Goal: Learn about a topic: Learn about a topic

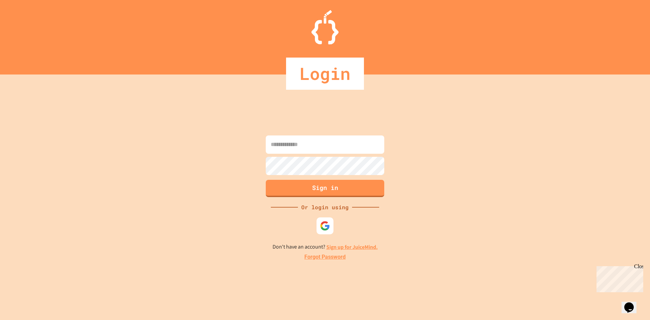
click at [335, 150] on input at bounding box center [325, 144] width 119 height 18
paste input "**********"
type input "**********"
click at [287, 189] on button "Sign in" at bounding box center [325, 188] width 121 height 18
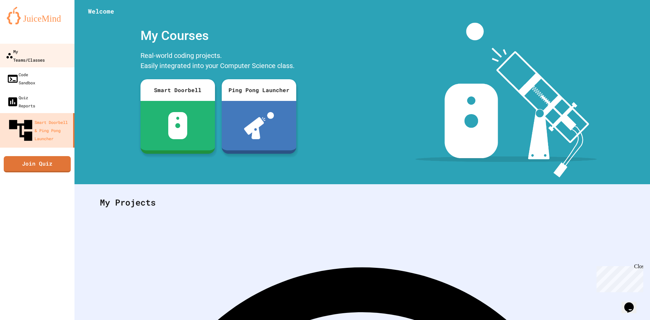
click at [65, 57] on link "My Teams/Classes" at bounding box center [37, 56] width 77 height 24
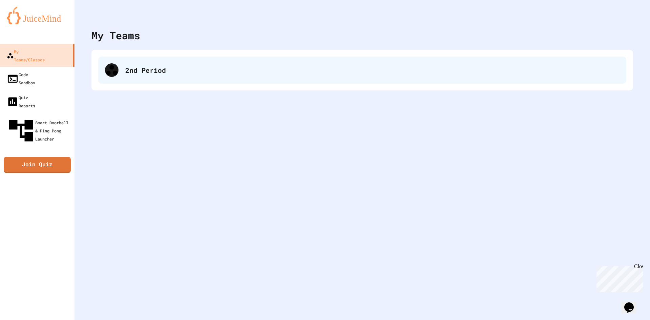
click at [203, 78] on div "2nd Period" at bounding box center [362, 70] width 528 height 27
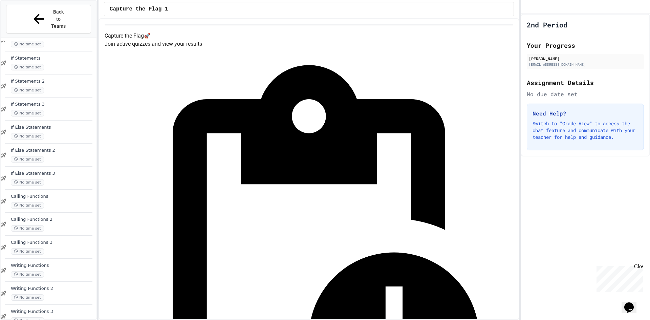
scroll to position [409, 0]
click at [62, 308] on span "Writing Functions 3" at bounding box center [53, 311] width 84 height 6
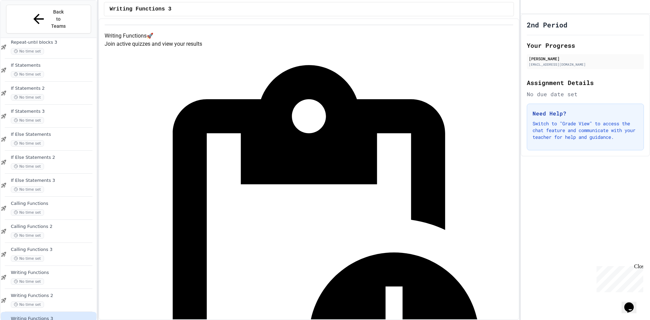
click at [56, 203] on div "Calling Functions No time set" at bounding box center [49, 208] width 96 height 23
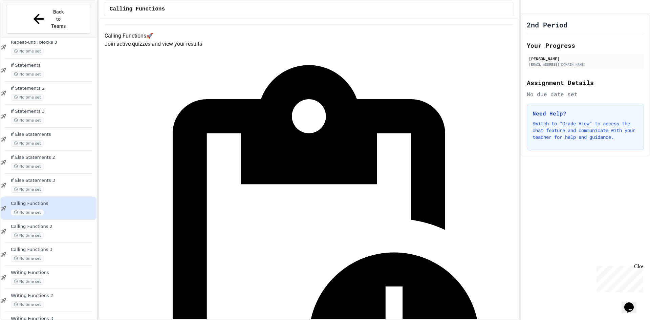
click at [42, 316] on span "Writing Functions 3" at bounding box center [53, 319] width 84 height 6
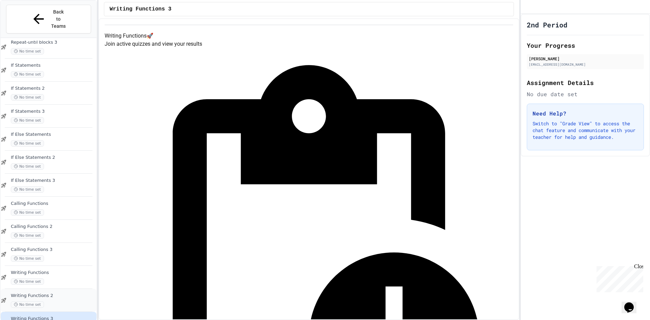
click at [56, 293] on span "Writing Functions 2" at bounding box center [53, 296] width 84 height 6
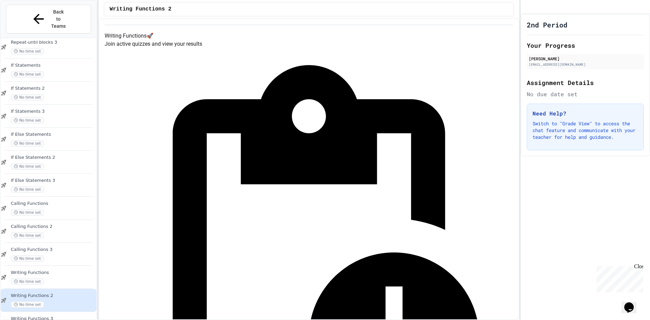
click at [69, 316] on span "Writing Functions 3" at bounding box center [53, 319] width 84 height 6
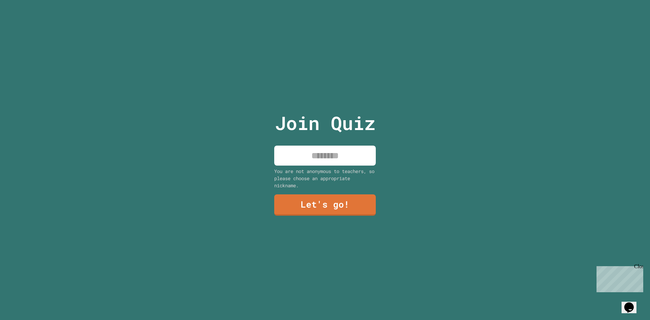
click at [313, 151] on input at bounding box center [325, 156] width 102 height 20
type input "*****"
click at [345, 195] on link "Let's go!" at bounding box center [324, 204] width 95 height 22
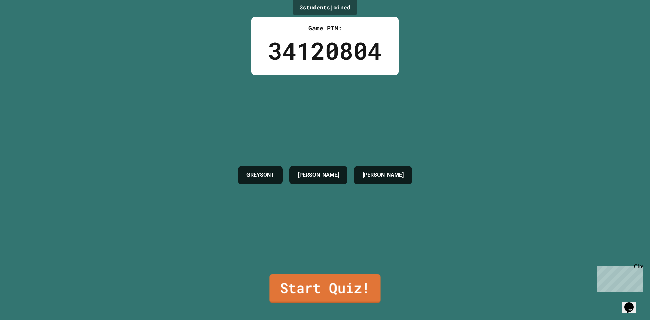
click at [340, 285] on link "Start Quiz!" at bounding box center [325, 288] width 111 height 29
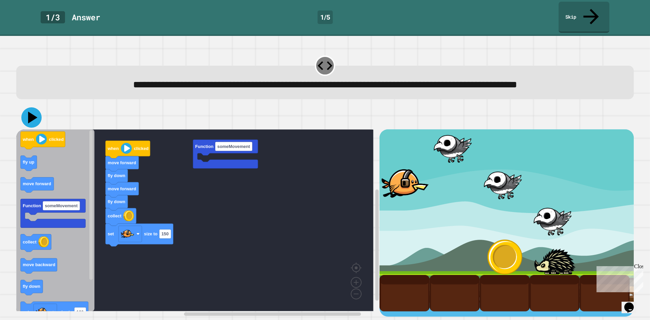
click at [34, 121] on icon at bounding box center [31, 117] width 20 height 20
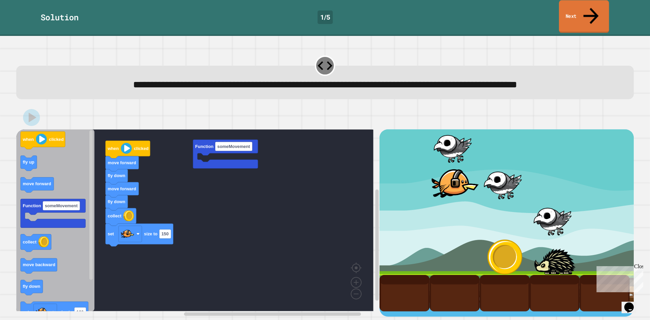
click at [598, 6] on link "Next" at bounding box center [584, 16] width 50 height 33
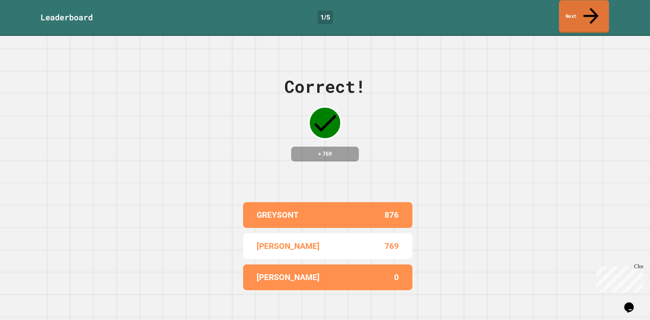
click at [598, 6] on link "Next" at bounding box center [584, 16] width 50 height 33
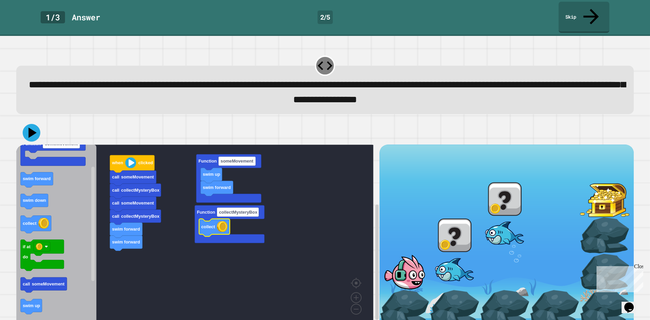
click at [37, 124] on icon at bounding box center [32, 133] width 18 height 18
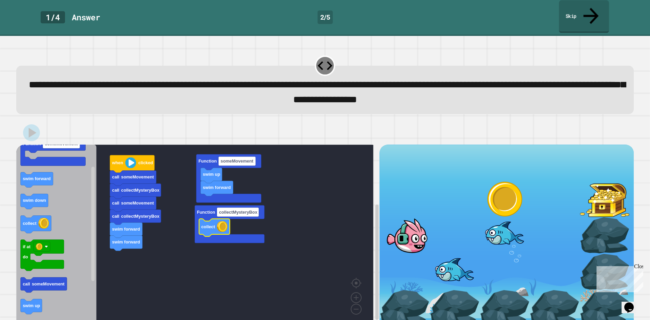
click at [589, 7] on icon at bounding box center [591, 16] width 23 height 24
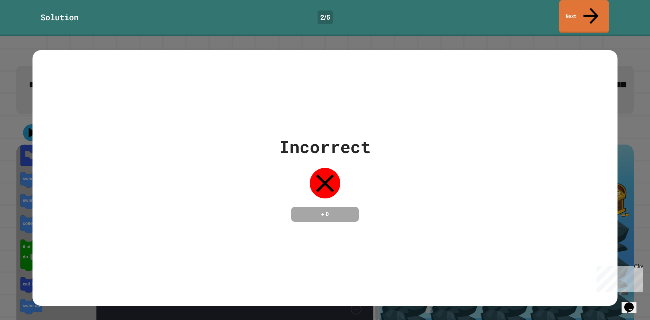
click at [589, 7] on icon at bounding box center [591, 16] width 23 height 24
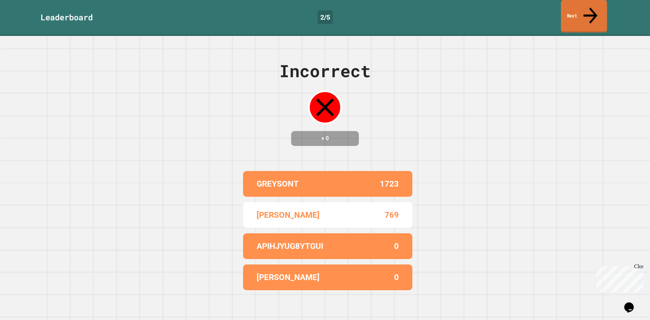
click at [592, 9] on icon at bounding box center [590, 15] width 21 height 24
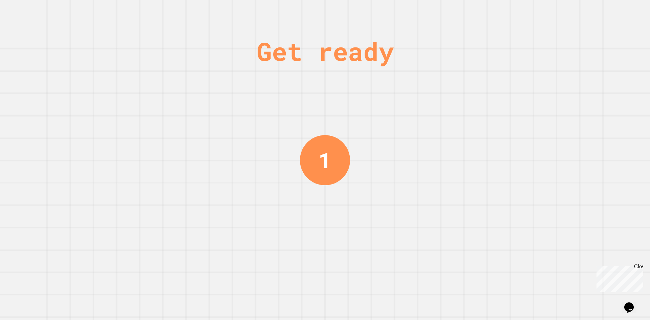
drag, startPoint x: 640, startPoint y: 265, endPoint x: 1065, endPoint y: 493, distance: 482.0
click at [640, 265] on div "Close" at bounding box center [638, 267] width 8 height 8
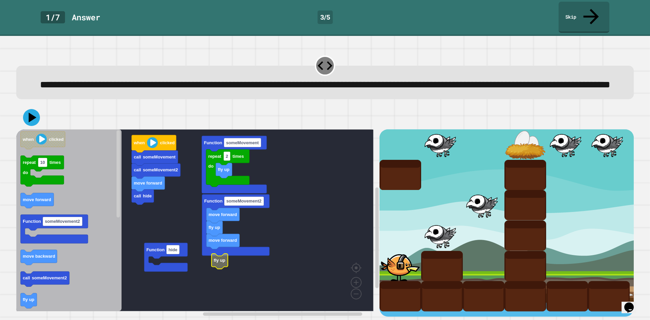
click at [218, 264] on icon "Blockly Workspace" at bounding box center [220, 261] width 16 height 15
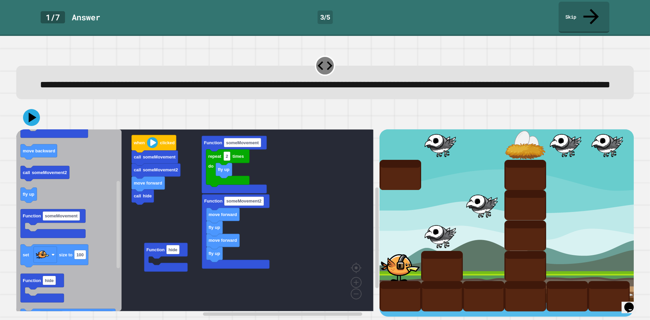
click at [157, 257] on div "call hide move forward call someMovement2 call someMovement when clicked repeat…" at bounding box center [197, 222] width 363 height 187
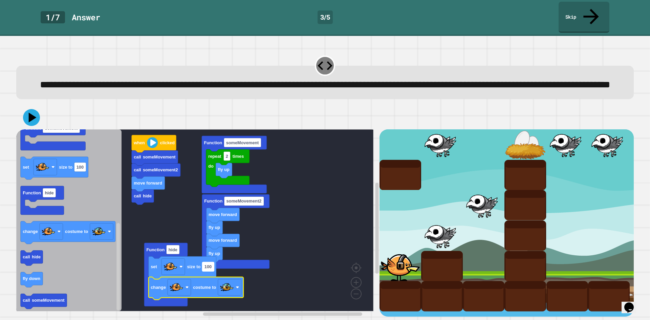
click at [211, 271] on rect "Blockly Workspace" at bounding box center [208, 266] width 12 height 9
type input "**"
click at [18, 114] on div at bounding box center [325, 118] width 618 height 24
click at [33, 117] on icon at bounding box center [32, 118] width 9 height 12
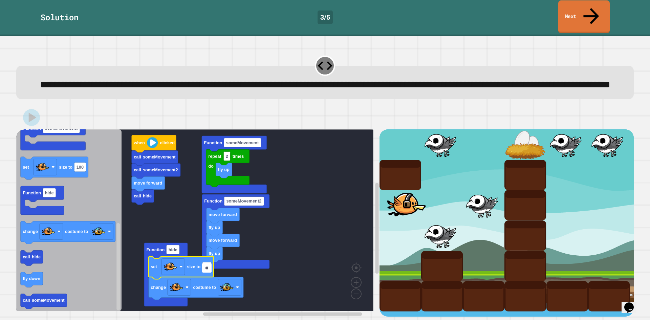
click at [584, 12] on link "Next" at bounding box center [584, 16] width 52 height 33
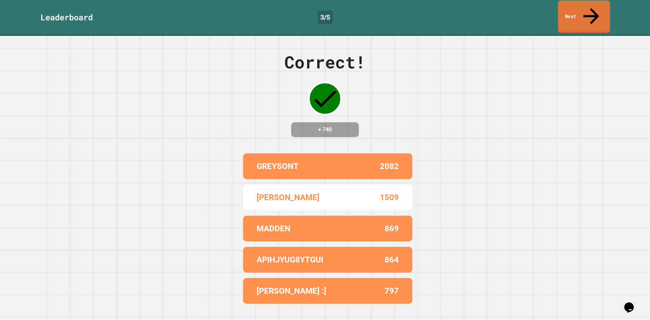
click at [584, 11] on link "Next" at bounding box center [584, 16] width 52 height 33
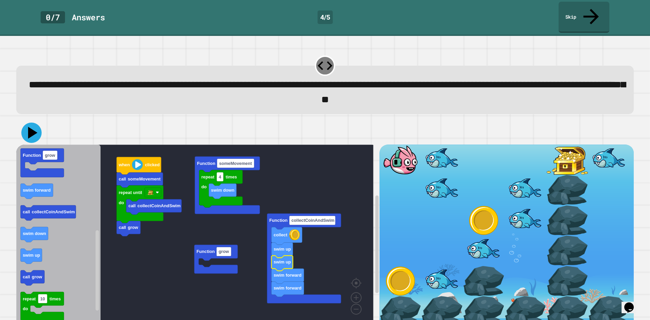
click at [34, 123] on icon at bounding box center [31, 133] width 20 height 20
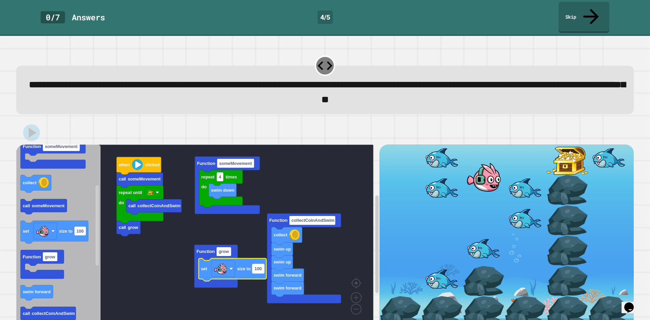
click at [259, 264] on rect "Blockly Workspace" at bounding box center [258, 268] width 12 height 9
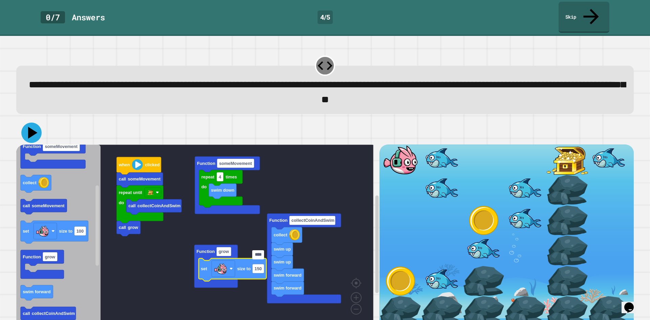
type input "****"
click at [35, 125] on icon at bounding box center [31, 133] width 20 height 20
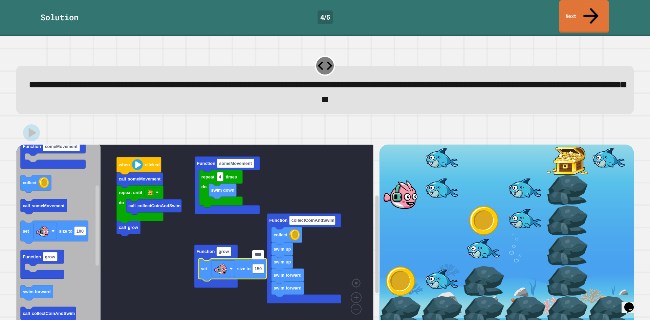
click at [593, 15] on link "Next" at bounding box center [584, 16] width 50 height 33
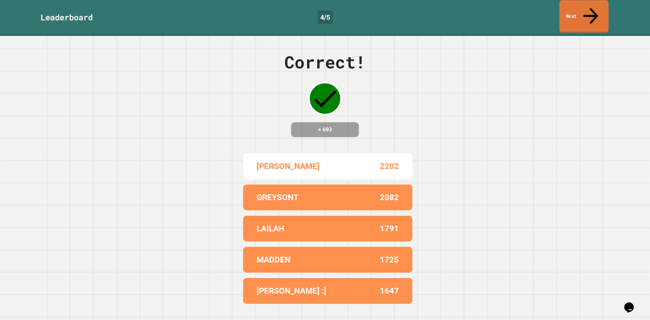
click at [593, 16] on link "Next" at bounding box center [583, 16] width 49 height 33
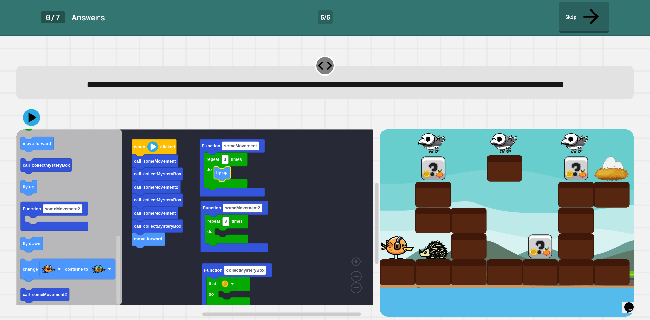
click at [41, 138] on icon "when clicked eat Function collectMysteryBox collect Function someMovement call …" at bounding box center [68, 217] width 105 height 176
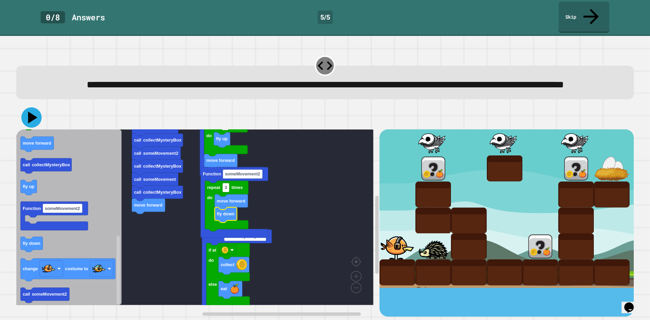
click at [34, 119] on icon at bounding box center [32, 118] width 9 height 12
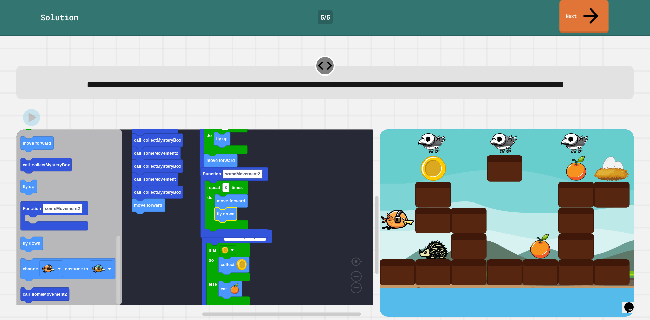
click at [586, 7] on link "Next" at bounding box center [583, 16] width 49 height 33
